Goal: Navigation & Orientation: Find specific page/section

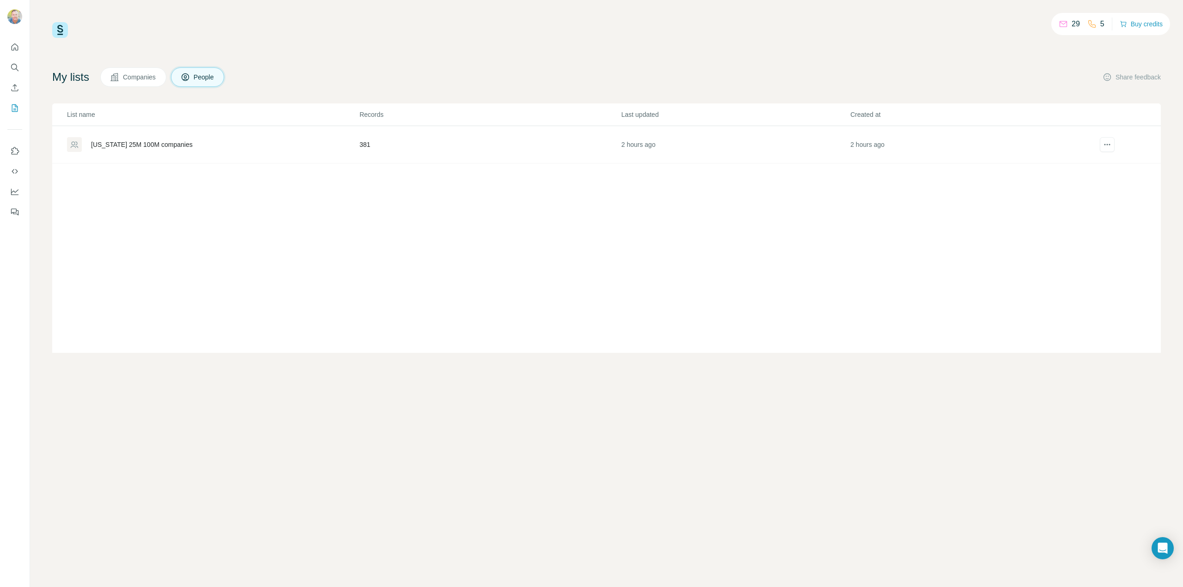
click at [58, 30] on img at bounding box center [60, 30] width 16 height 16
